Goal: Navigation & Orientation: Find specific page/section

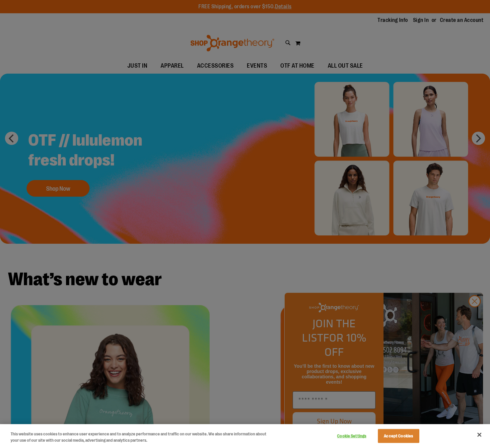
click at [292, 65] on div at bounding box center [245, 223] width 490 height 447
click at [479, 434] on button "Close" at bounding box center [479, 434] width 15 height 15
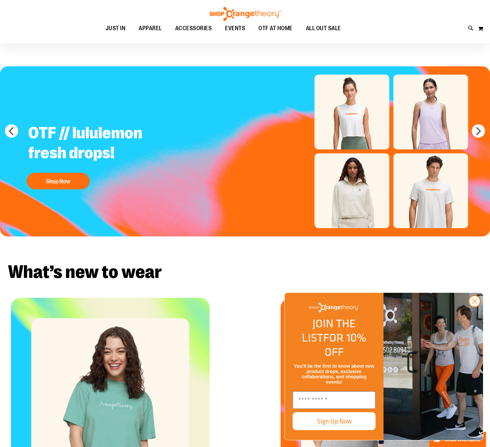
scroll to position [110, 0]
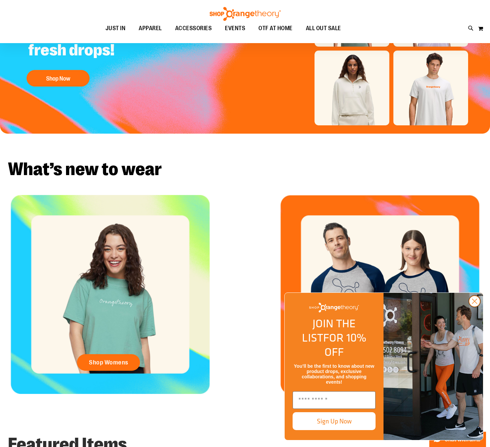
click at [475, 307] on circle "Close dialog" at bounding box center [474, 301] width 11 height 11
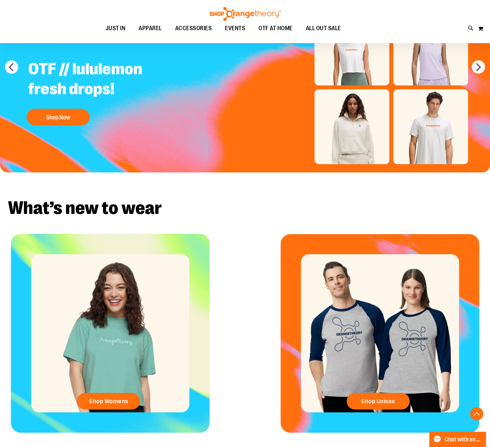
scroll to position [0, 0]
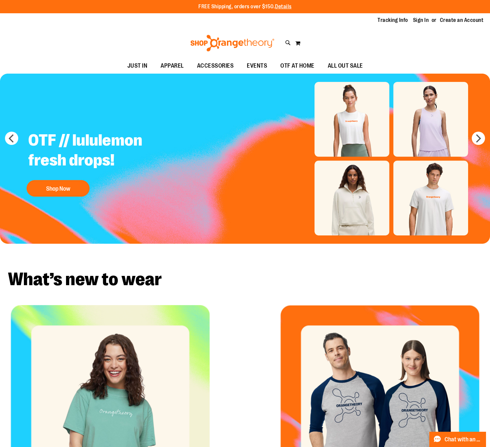
click at [234, 38] on img at bounding box center [232, 43] width 86 height 17
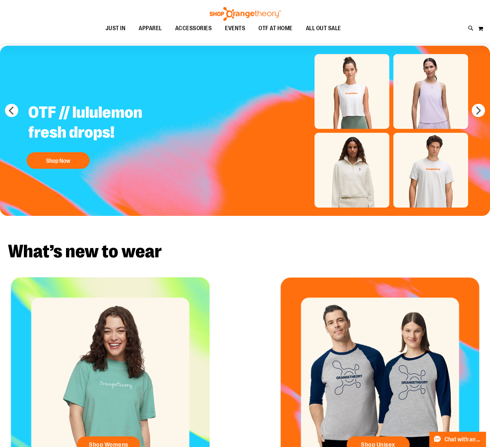
scroll to position [36, 0]
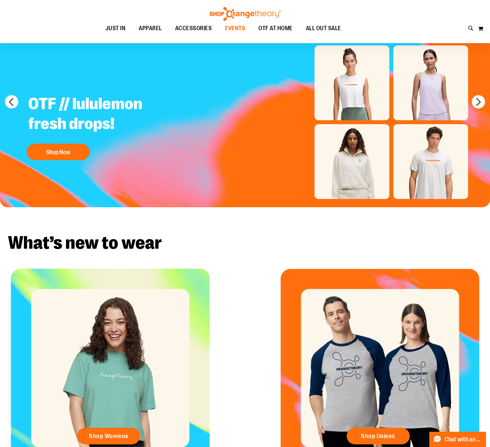
click at [225, 24] on span "EVENTS" at bounding box center [235, 28] width 20 height 15
